Goal: Use online tool/utility: Utilize a website feature to perform a specific function

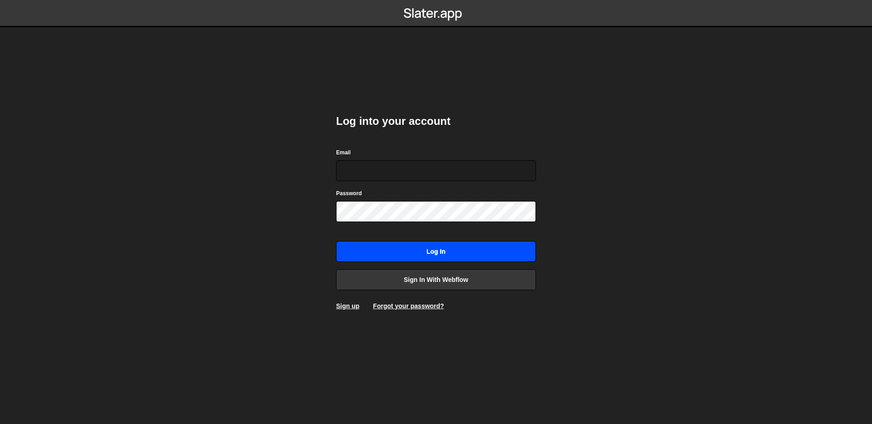
type input "hello@roydevries.nl"
click at [372, 253] on input "Log in" at bounding box center [436, 251] width 200 height 21
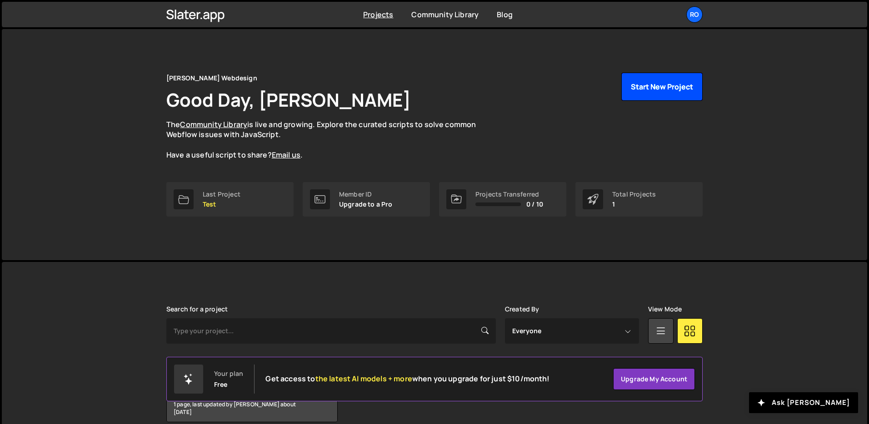
click at [676, 86] on button "Start New Project" at bounding box center [661, 87] width 81 height 28
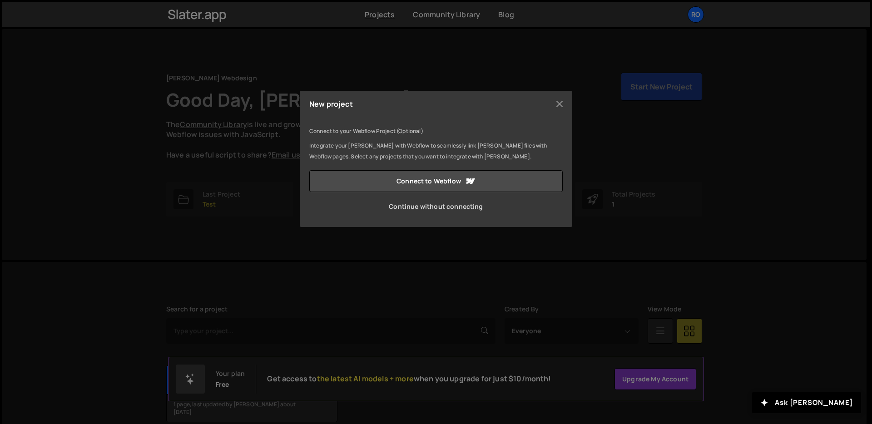
click at [418, 208] on link "Continue without connecting" at bounding box center [435, 207] width 253 height 22
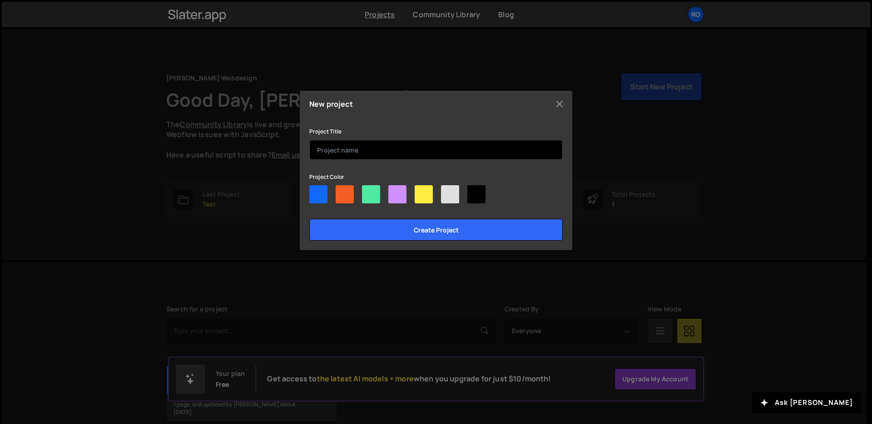
click at [347, 159] on input "text" at bounding box center [435, 150] width 253 height 20
type input "Salesforce"
click at [309, 219] on input "Create project" at bounding box center [435, 230] width 253 height 22
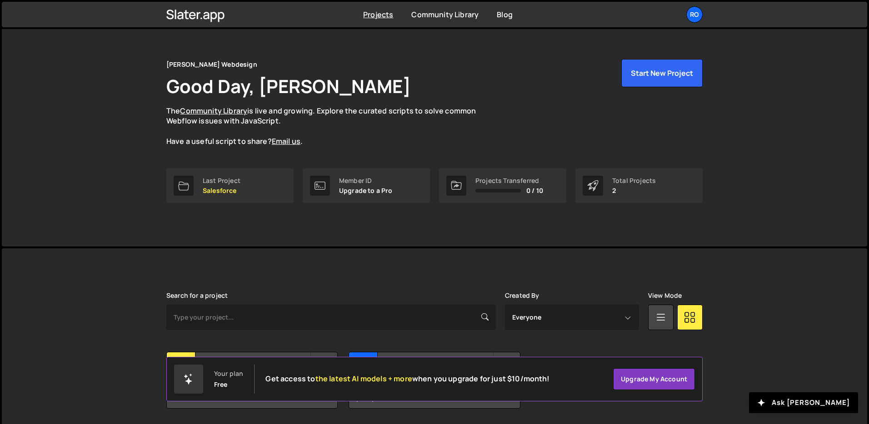
scroll to position [44, 0]
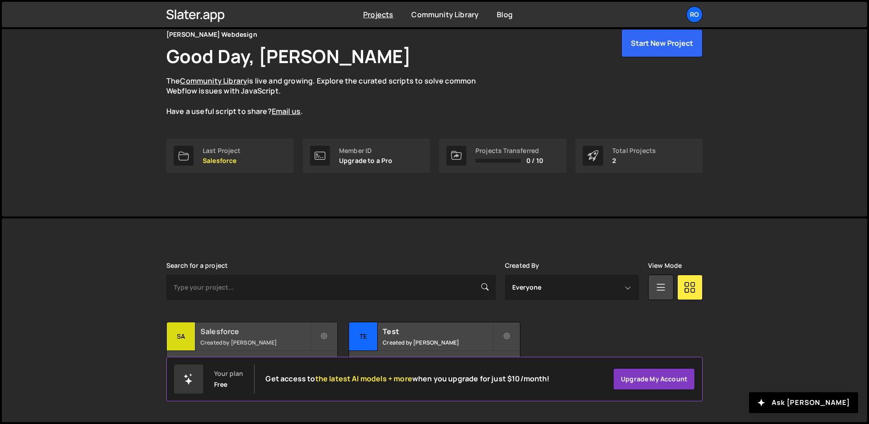
click at [262, 342] on small "Created by [PERSON_NAME]" at bounding box center [254, 343] width 109 height 8
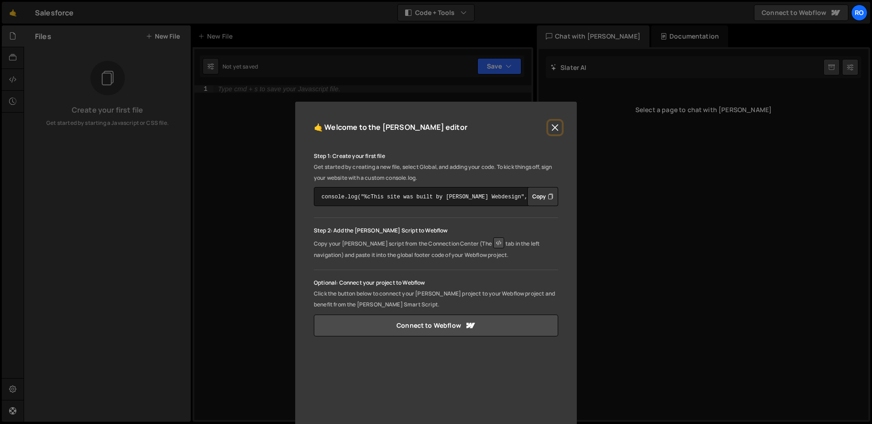
click at [554, 133] on button "Close" at bounding box center [555, 128] width 14 height 14
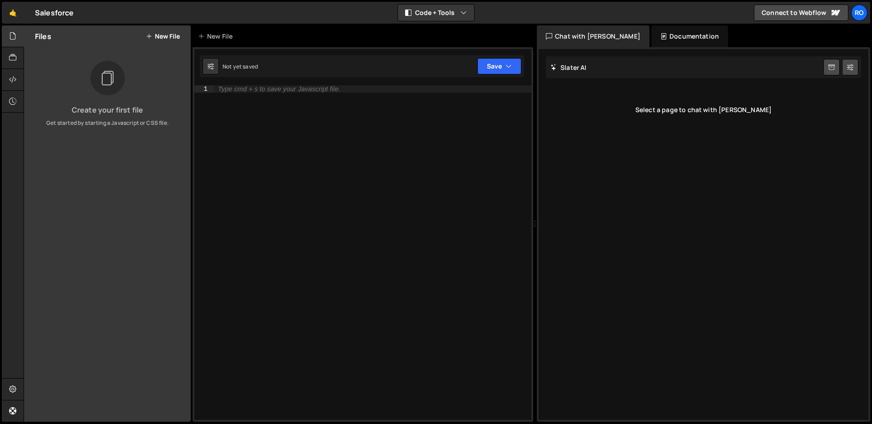
click at [229, 115] on div "Type cmd + s to save your Javascript file." at bounding box center [373, 259] width 318 height 349
paste textarea "</body></html>"
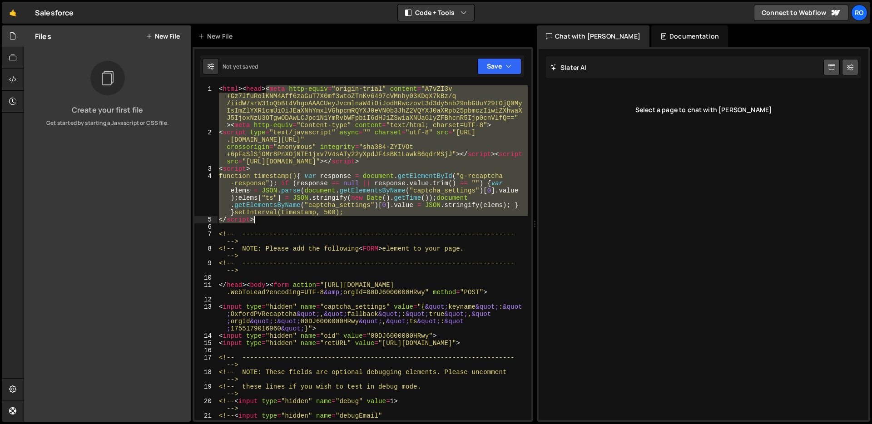
drag, startPoint x: 267, startPoint y: 89, endPoint x: 262, endPoint y: 220, distance: 130.9
click at [262, 220] on div "< html > < head > < meta http-equiv = "origin-trial" content = "A7vZI3v +Gz7Jfu…" at bounding box center [372, 281] width 311 height 393
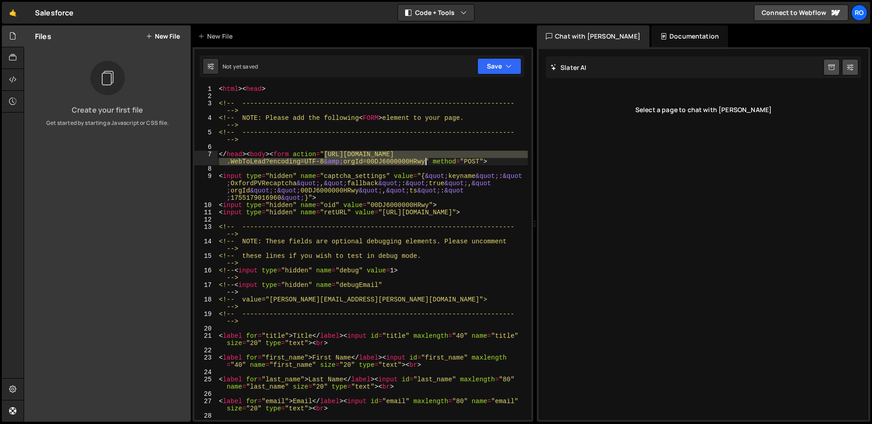
drag, startPoint x: 325, startPoint y: 153, endPoint x: 424, endPoint y: 163, distance: 100.0
click at [424, 163] on div "< html > < head > <!-- --------------------------------------------------------…" at bounding box center [372, 263] width 311 height 357
click at [258, 182] on div "< html > < head > <!-- --------------------------------------------------------…" at bounding box center [372, 263] width 311 height 357
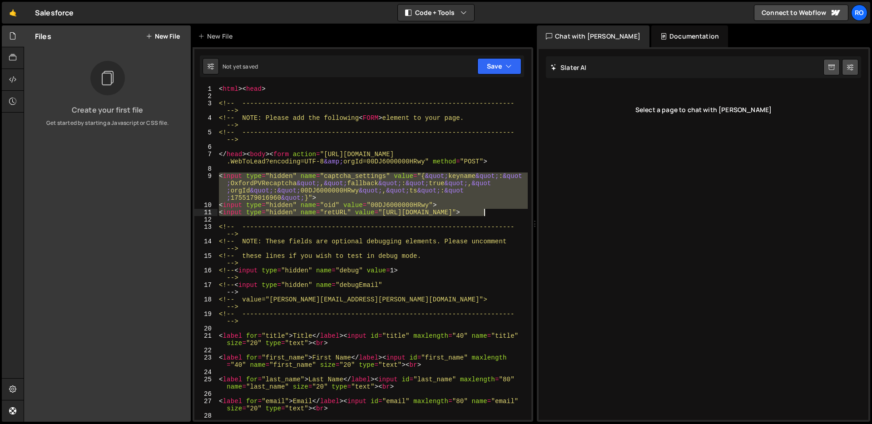
drag, startPoint x: 219, startPoint y: 177, endPoint x: 495, endPoint y: 212, distance: 277.9
click at [495, 212] on div "< html > < head > <!-- --------------------------------------------------------…" at bounding box center [372, 263] width 311 height 357
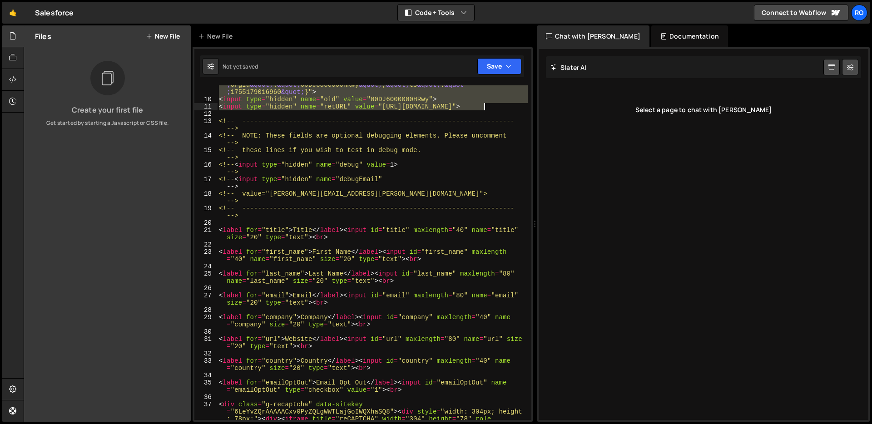
scroll to position [106, 0]
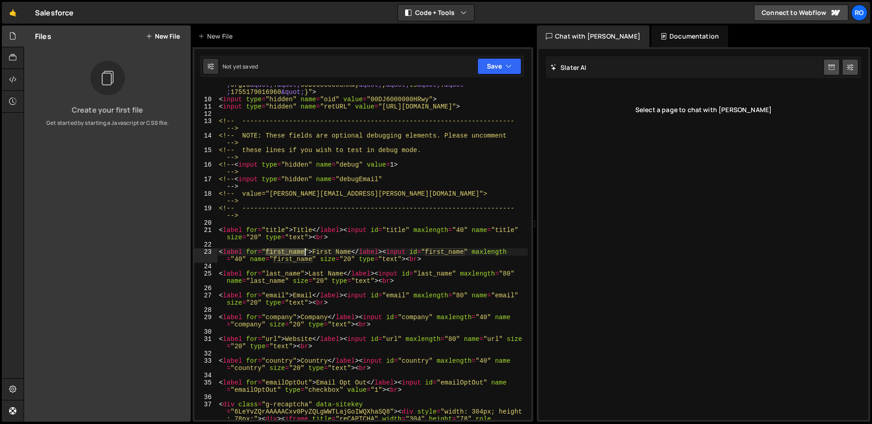
drag, startPoint x: 266, startPoint y: 253, endPoint x: 305, endPoint y: 253, distance: 39.1
click at [305, 253] on div "< input type = "hidden" name = "captcha_settings" value = "{ &quot; keyname &qu…" at bounding box center [372, 300] width 311 height 466
drag, startPoint x: 267, startPoint y: 273, endPoint x: 300, endPoint y: 272, distance: 33.6
click at [300, 272] on div "< input type = "hidden" name = "captcha_settings" value = "{ &quot; keyname &qu…" at bounding box center [372, 300] width 311 height 466
type textarea "<label for="last_name">Last Name</label><input id="last_name" maxlength="80" na…"
